Goal: Task Accomplishment & Management: Complete application form

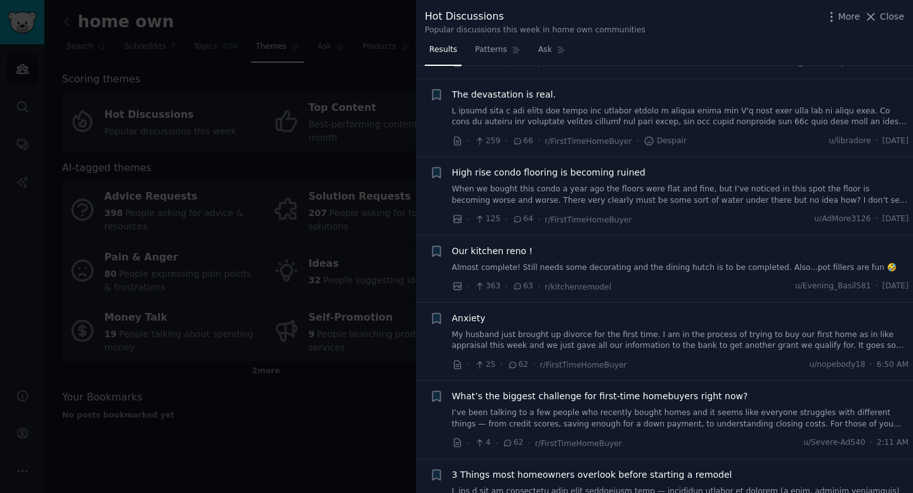
scroll to position [1096, 0]
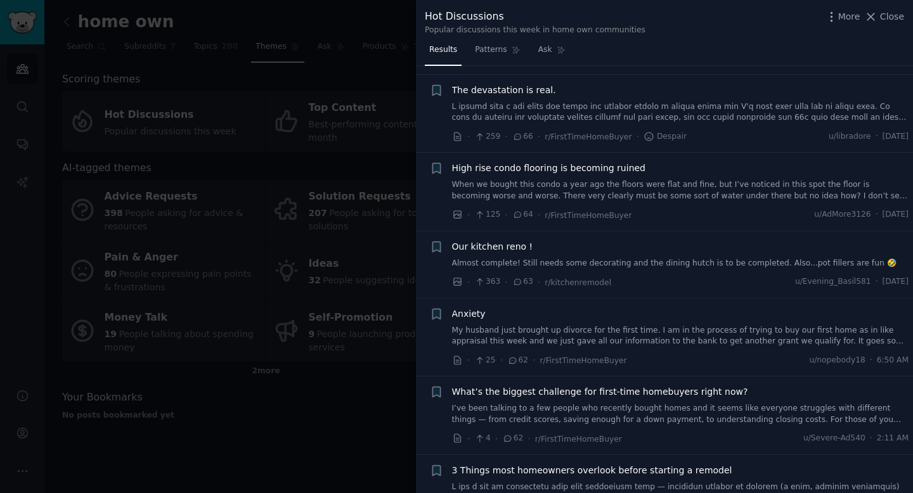
click at [304, 216] on div at bounding box center [456, 246] width 913 height 493
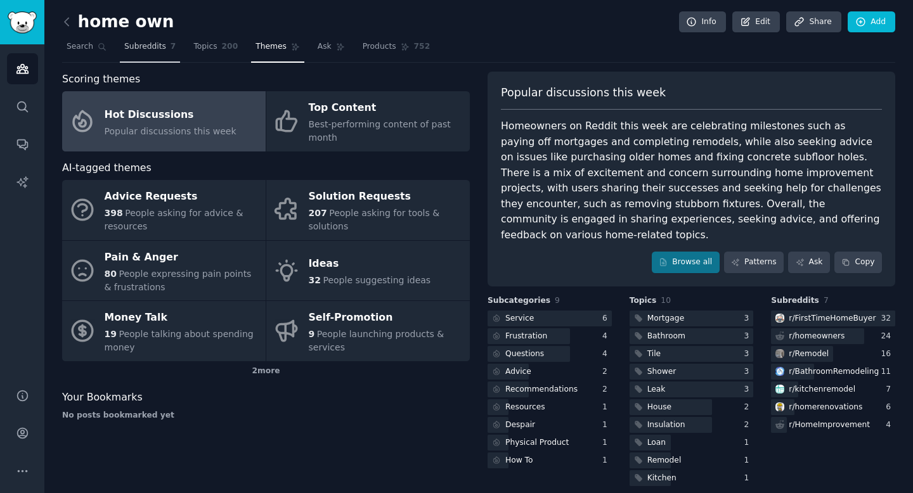
click at [154, 49] on span "Subreddits" at bounding box center [145, 46] width 42 height 11
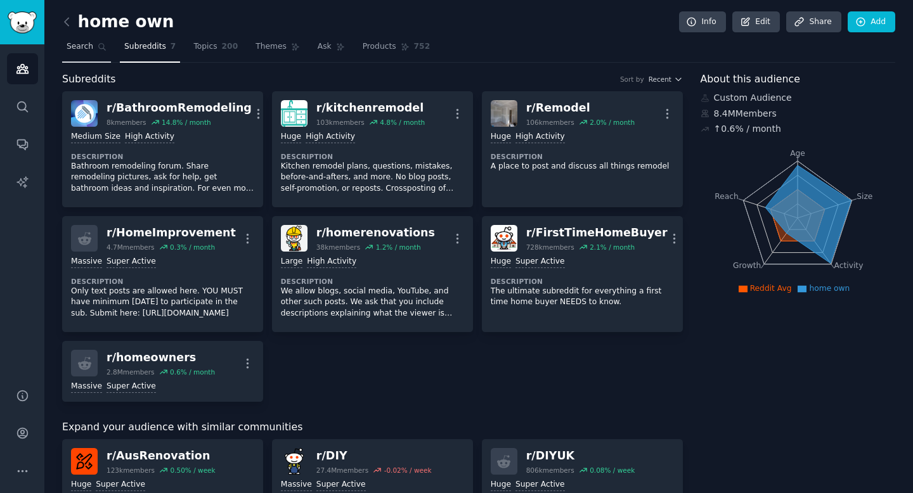
click at [79, 48] on span "Search" at bounding box center [80, 46] width 27 height 11
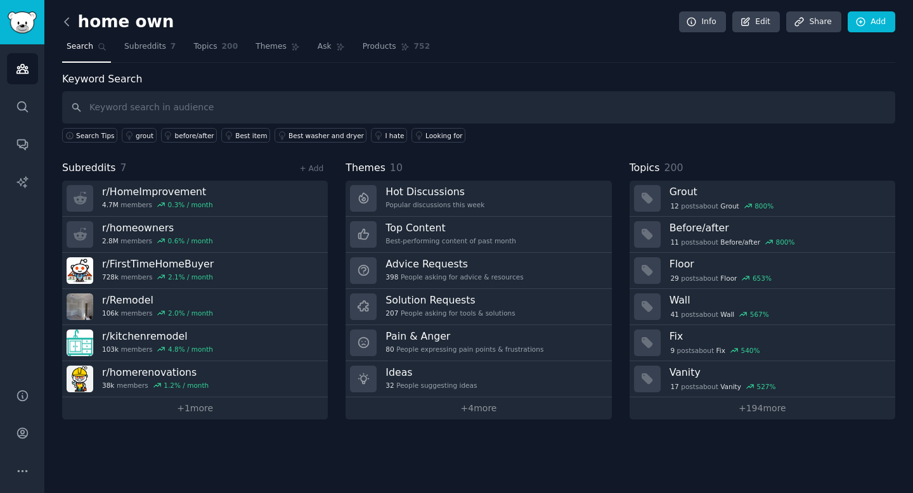
click at [68, 22] on icon at bounding box center [66, 21] width 13 height 13
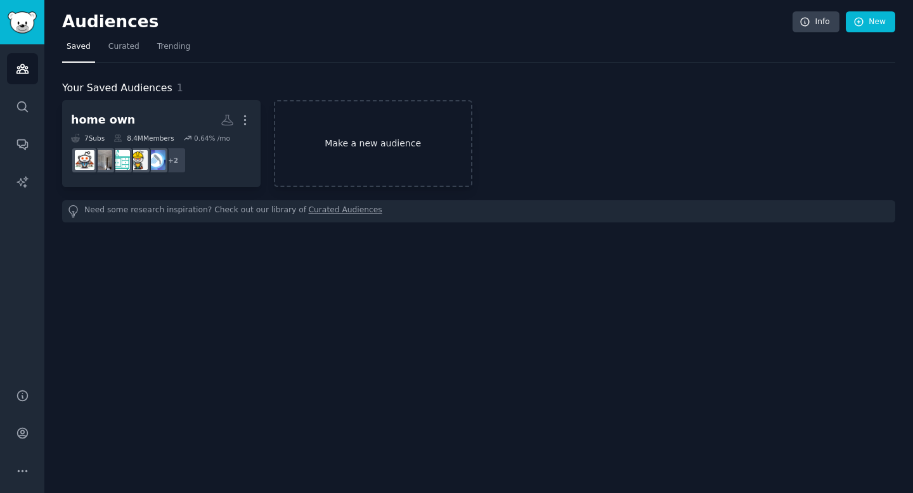
click at [342, 155] on link "Make a new audience" at bounding box center [373, 143] width 198 height 87
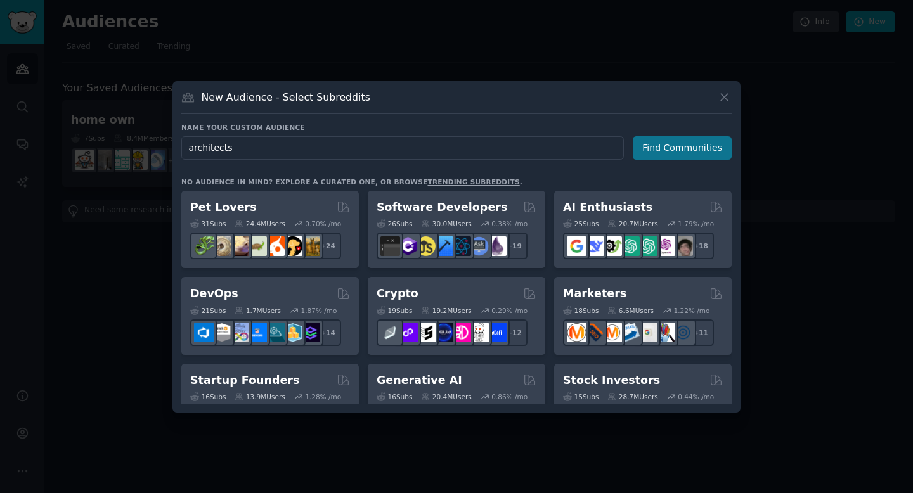
type input "architects"
click at [654, 155] on button "Find Communities" at bounding box center [681, 147] width 99 height 23
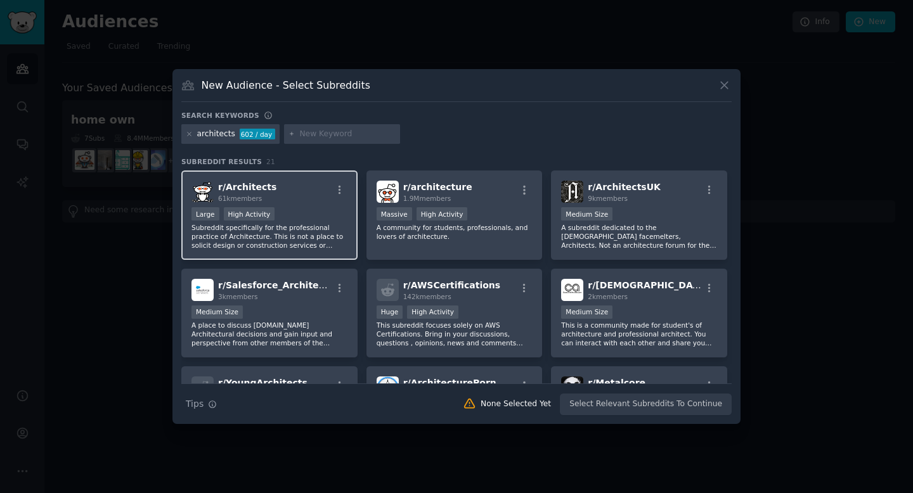
click at [304, 195] on div "r/ Architects 61k members" at bounding box center [269, 192] width 156 height 22
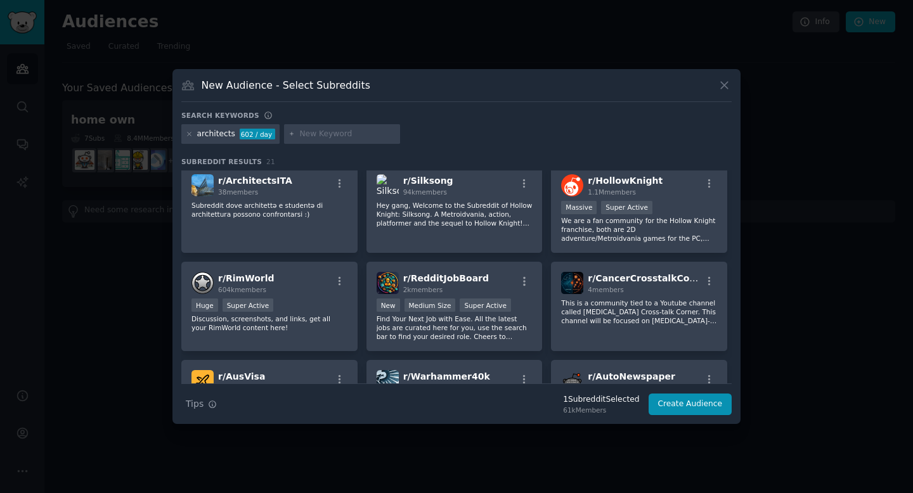
scroll to position [302, 0]
